Goal: Answer question/provide support

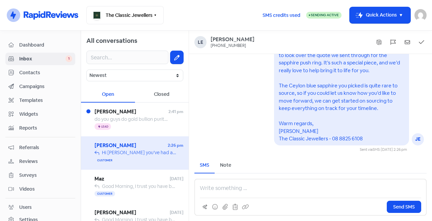
click at [140, 124] on div "Icon For Thunder Lead" at bounding box center [139, 127] width 89 height 8
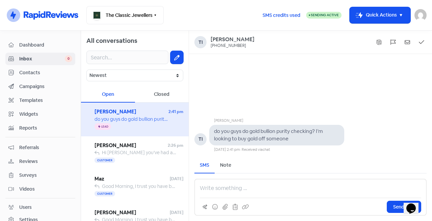
drag, startPoint x: 241, startPoint y: 132, endPoint x: 280, endPoint y: 133, distance: 38.8
click at [242, 132] on pre "do you guys do gold bullion purity checking? I’m looking to buy gold off someone" at bounding box center [269, 135] width 110 height 14
click at [280, 133] on pre "do you guys do gold bullion purity checking? I’m looking to buy gold off someone" at bounding box center [269, 135] width 110 height 14
click at [307, 131] on pre "do you guys do gold bullion purity checking? I’m looking to buy gold off someone" at bounding box center [269, 135] width 110 height 14
click at [251, 137] on pre "do you guys do gold bullion purity checking? I’m looking to buy gold off someone" at bounding box center [269, 135] width 110 height 14
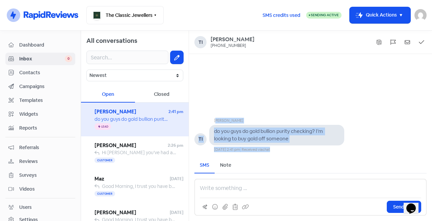
drag, startPoint x: 209, startPoint y: 99, endPoint x: 430, endPoint y: 148, distance: 225.8
click at [392, 156] on div "[PERSON_NAME] [PHONE_NUMBER] [PERSON_NAME] TI do you guys do gold bullion purit…" at bounding box center [310, 126] width 243 height 190
copy div "[PERSON_NAME] TI do you guys do gold bullion purity checking? I’m looking to bu…"
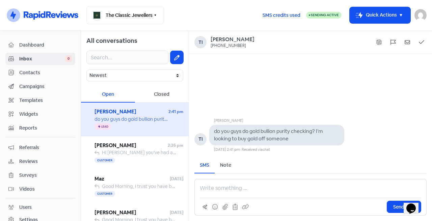
click at [224, 185] on p at bounding box center [310, 188] width 221 height 8
click at [225, 189] on p at bounding box center [310, 188] width 221 height 8
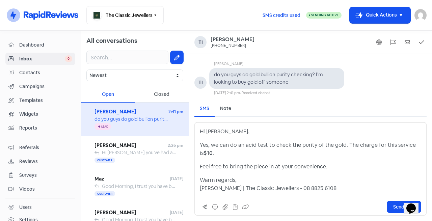
click at [287, 189] on p "Warm regards, [PERSON_NAME] | The Classic Jewellers - 08 8825 6108" at bounding box center [310, 184] width 221 height 16
click at [327, 189] on p "Warm regards, [PERSON_NAME] | The Classic Jewellers - 08 8225 6108" at bounding box center [310, 184] width 221 height 16
click at [287, 189] on p "Warm regards, [PERSON_NAME] | The Classic Jewellers - 08 8225 6108" at bounding box center [310, 184] width 221 height 16
click at [293, 188] on p "Warm regards, [PERSON_NAME] | The Classic Jewellers - 08 8225 6108" at bounding box center [310, 184] width 221 height 16
click at [316, 188] on p "Warm regards, [PERSON_NAME] | The Classic Jewellers - 08 8225 6108" at bounding box center [310, 184] width 221 height 16
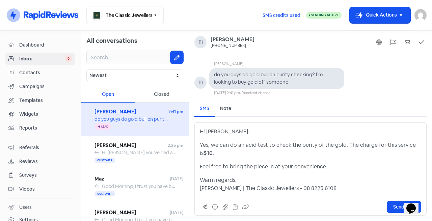
drag, startPoint x: 343, startPoint y: 186, endPoint x: 360, endPoint y: 185, distance: 17.2
click at [345, 186] on p "Warm regards, [PERSON_NAME] | The Classic Jewellers - 08 8225 6108" at bounding box center [310, 184] width 221 height 16
click at [400, 207] on span "Send SMS" at bounding box center [404, 207] width 22 height 7
